Goal: Task Accomplishment & Management: Use online tool/utility

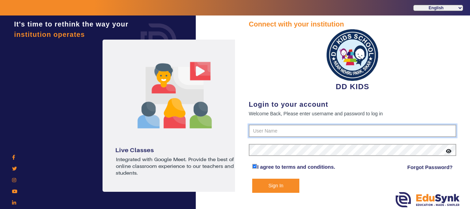
type input "8114466099"
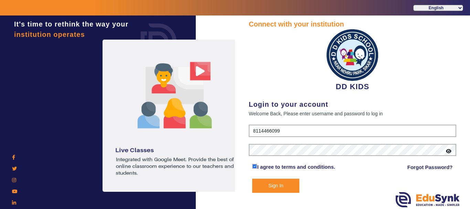
click at [280, 185] on button "Sign In" at bounding box center [275, 186] width 47 height 14
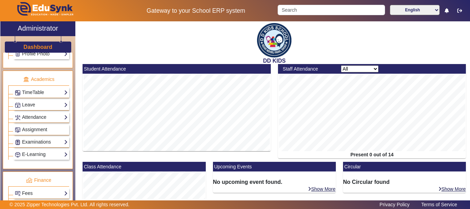
scroll to position [275, 0]
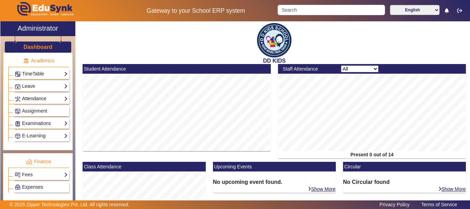
click at [49, 97] on link "Attendance" at bounding box center [41, 99] width 53 height 8
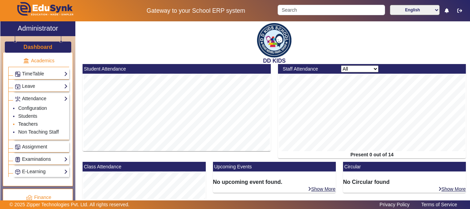
click at [31, 122] on link "Teachers" at bounding box center [28, 124] width 20 height 6
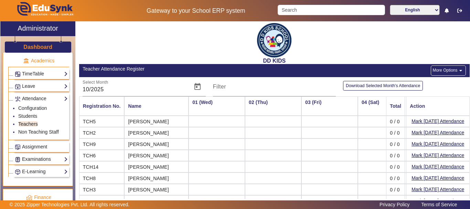
scroll to position [0, 364]
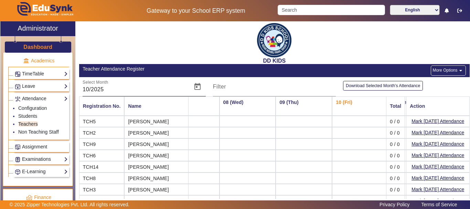
click at [88, 89] on input "10/2025" at bounding box center [135, 89] width 105 height 8
type input "09/2025"
click at [132, 84] on div "Select Month 09/2025" at bounding box center [135, 86] width 105 height 19
click at [150, 89] on input "09/2025" at bounding box center [135, 89] width 105 height 8
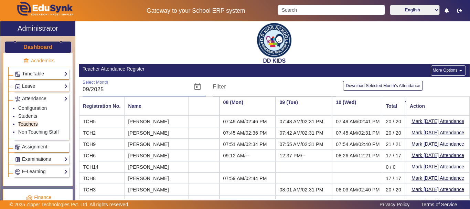
click at [457, 68] on mat-icon "arrow_drop_down" at bounding box center [460, 70] width 7 height 7
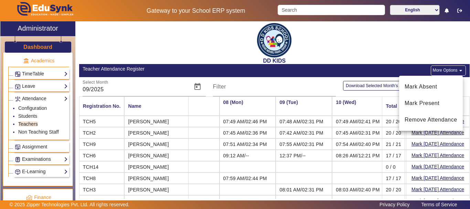
click at [457, 68] on div at bounding box center [235, 104] width 470 height 209
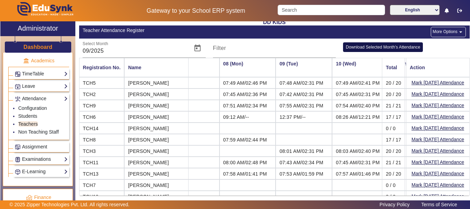
click at [385, 48] on button "Download Selected Month's Attendance" at bounding box center [383, 46] width 80 height 9
